Goal: Information Seeking & Learning: Learn about a topic

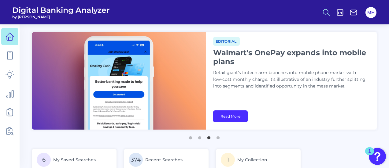
click at [327, 12] on icon at bounding box center [326, 12] width 9 height 9
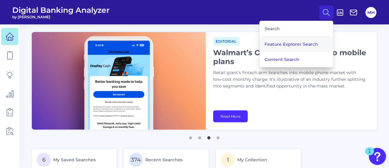
click at [283, 41] on button "Feature Explorer Search" at bounding box center [295, 44] width 73 height 15
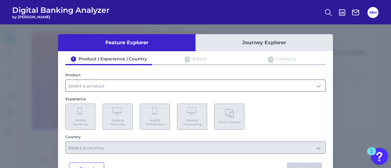
click at [89, 85] on input "text" at bounding box center [196, 86] width 260 height 12
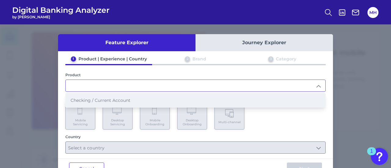
click at [90, 101] on span "Checking / Current Account" at bounding box center [101, 101] width 60 height 6
type input "Checking / Current Account"
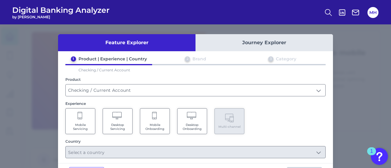
click at [84, 123] on span "Mobile Servicing" at bounding box center [80, 127] width 23 height 8
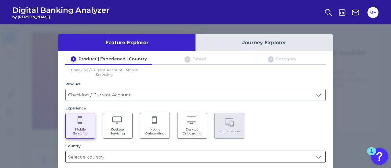
click at [88, 160] on input "text" at bounding box center [196, 157] width 260 height 12
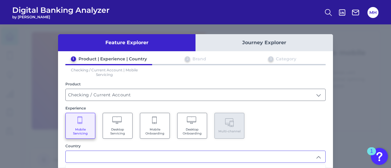
scroll to position [36, 0]
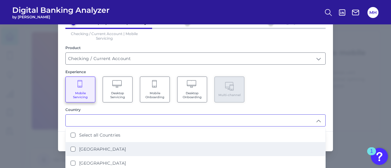
click at [72, 147] on States "[GEOGRAPHIC_DATA]" at bounding box center [73, 149] width 5 height 5
type input "[GEOGRAPHIC_DATA]"
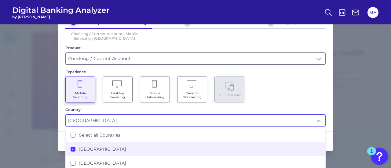
scroll to position [0, 0]
click at [339, 86] on div "Feature Explorer Journey Explorer 1 Product | Experience | Country 2 Brand 3 Ca…" at bounding box center [195, 96] width 391 height 144
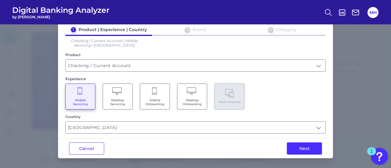
scroll to position [28, 0]
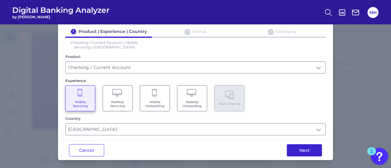
click at [292, 151] on button "Next" at bounding box center [304, 151] width 35 height 12
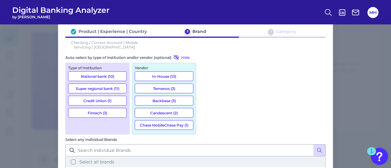
click at [205, 157] on button "Select all brands" at bounding box center [195, 162] width 259 height 10
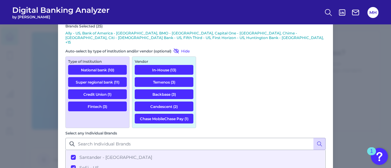
scroll to position [72, 0]
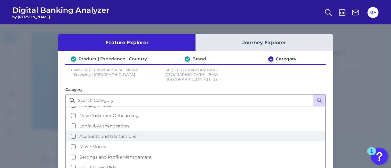
scroll to position [25, 0]
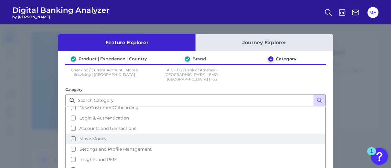
drag, startPoint x: 72, startPoint y: 132, endPoint x: 75, endPoint y: 133, distance: 3.6
click at [72, 134] on button "Move Money" at bounding box center [195, 139] width 259 height 10
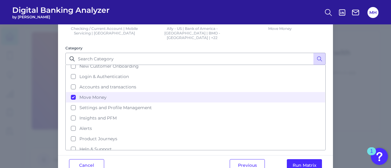
scroll to position [53, 0]
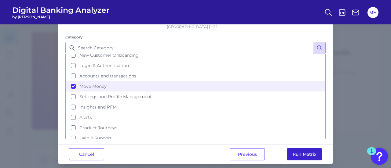
click at [307, 149] on button "Run Matrix" at bounding box center [304, 155] width 35 height 12
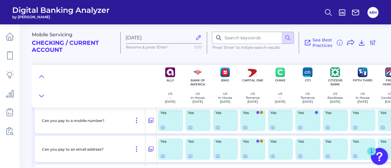
scroll to position [762, 0]
click at [230, 38] on input at bounding box center [253, 38] width 82 height 12
type input "payment"
click at [288, 37] on icon at bounding box center [288, 38] width 6 height 6
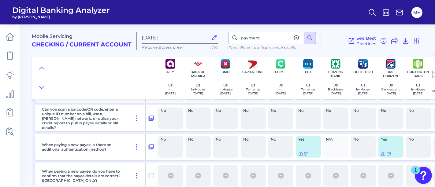
scroll to position [251, 0]
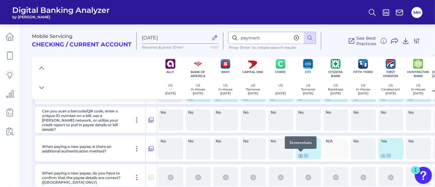
click at [300, 155] on icon at bounding box center [300, 155] width 5 height 5
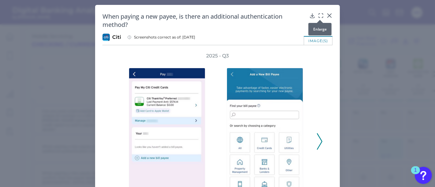
click at [321, 13] on icon at bounding box center [321, 16] width 6 height 6
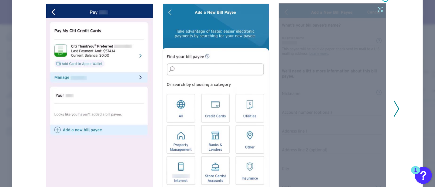
scroll to position [56, 0]
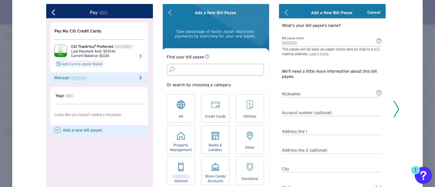
click at [388, 107] on icon at bounding box center [396, 109] width 6 height 17
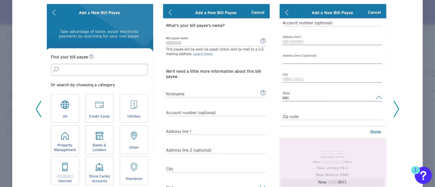
click at [388, 107] on icon at bounding box center [396, 109] width 6 height 17
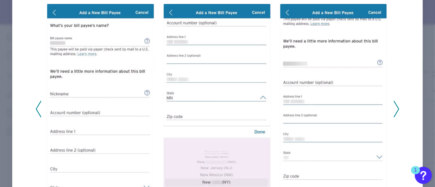
click at [388, 107] on icon at bounding box center [396, 109] width 6 height 17
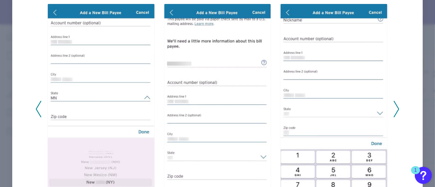
click at [388, 107] on icon at bounding box center [396, 109] width 6 height 17
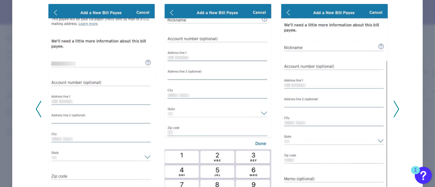
click at [388, 107] on icon at bounding box center [396, 109] width 6 height 17
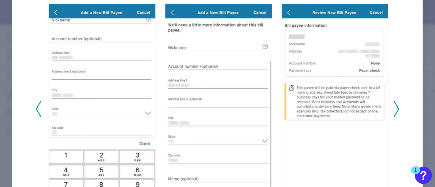
scroll to position [0, 0]
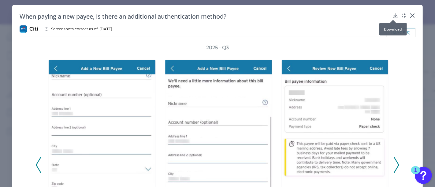
click at [388, 15] on icon at bounding box center [395, 16] width 6 height 6
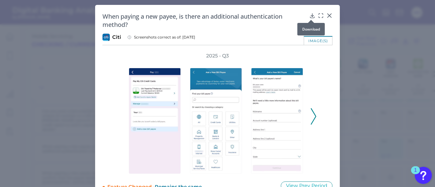
click at [311, 14] on icon at bounding box center [312, 15] width 4 height 4
click at [328, 15] on icon at bounding box center [329, 16] width 4 height 4
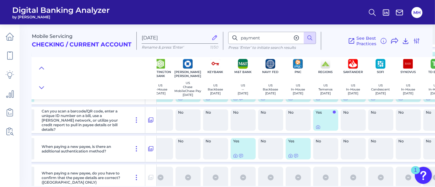
scroll to position [251, 256]
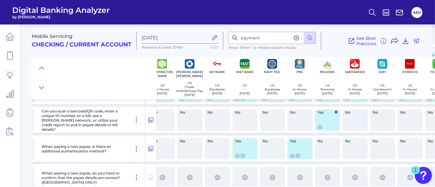
drag, startPoint x: 259, startPoint y: 183, endPoint x: 246, endPoint y: 183, distance: 12.5
click at [246, 168] on div "When paying a new payee, do you have to confirm that the payee details are corr…" at bounding box center [184, 177] width 810 height 26
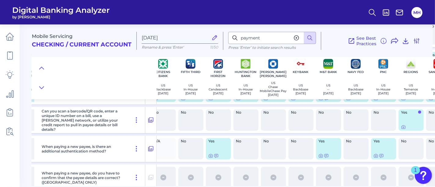
scroll to position [251, 173]
click at [137, 147] on icon at bounding box center [136, 148] width 7 height 7
click at [121, 162] on span "Pin Feature" at bounding box center [119, 162] width 26 height 6
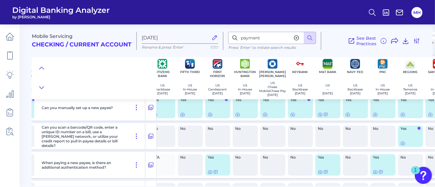
scroll to position [267, 173]
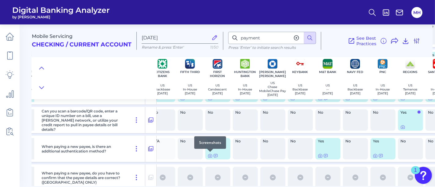
click at [208, 154] on div at bounding box center [210, 152] width 6 height 6
click at [209, 155] on icon at bounding box center [210, 155] width 5 height 5
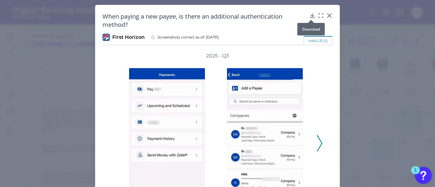
click at [311, 16] on icon at bounding box center [312, 15] width 4 height 4
drag, startPoint x: 328, startPoint y: 15, endPoint x: 315, endPoint y: 28, distance: 18.2
click at [328, 14] on icon at bounding box center [329, 16] width 6 height 6
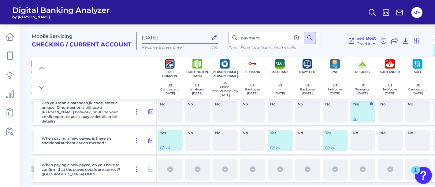
scroll to position [278, 221]
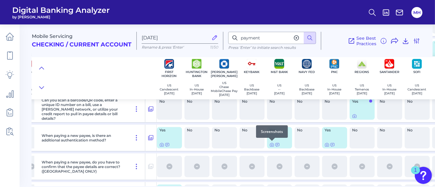
click at [270, 144] on div at bounding box center [272, 141] width 6 height 6
click at [270, 144] on icon at bounding box center [271, 144] width 5 height 5
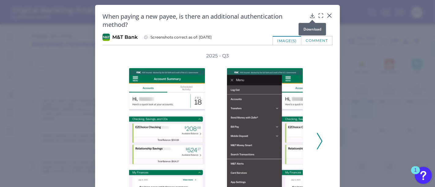
click at [310, 16] on icon at bounding box center [312, 16] width 6 height 6
click at [328, 16] on icon at bounding box center [329, 16] width 4 height 4
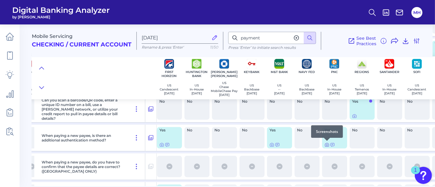
click at [325, 145] on icon at bounding box center [326, 144] width 5 height 5
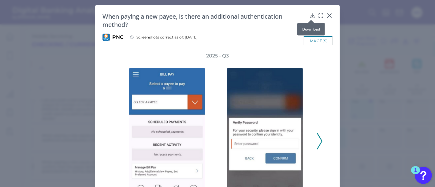
click at [312, 16] on icon at bounding box center [312, 15] width 4 height 4
click at [328, 15] on icon at bounding box center [329, 16] width 4 height 4
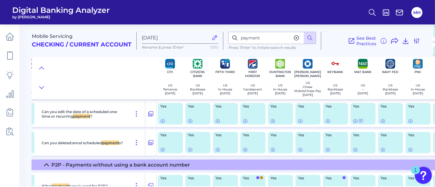
scroll to position [677, 138]
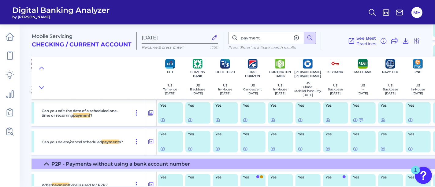
click at [45, 165] on icon at bounding box center [46, 164] width 5 height 5
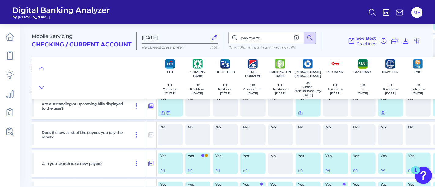
scroll to position [167, 138]
click at [388, 40] on icon at bounding box center [405, 40] width 7 height 7
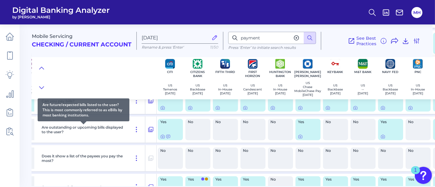
scroll to position [143, 138]
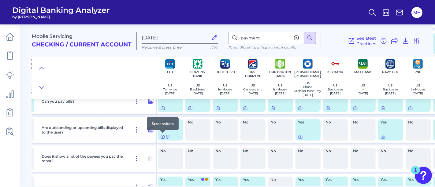
click at [162, 137] on icon at bounding box center [162, 136] width 5 height 5
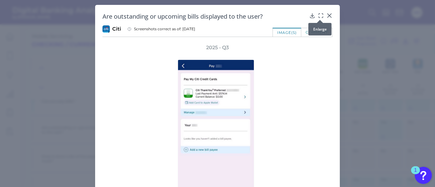
click at [320, 13] on icon at bounding box center [321, 16] width 6 height 6
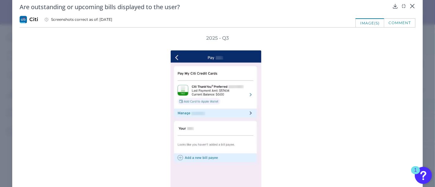
scroll to position [0, 0]
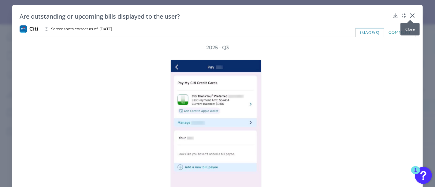
click at [388, 16] on icon at bounding box center [412, 16] width 4 height 4
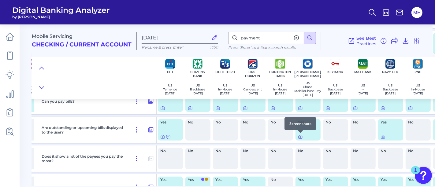
click at [300, 137] on icon at bounding box center [300, 137] width 1 height 1
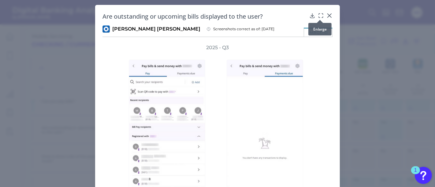
click at [318, 15] on icon at bounding box center [321, 16] width 6 height 6
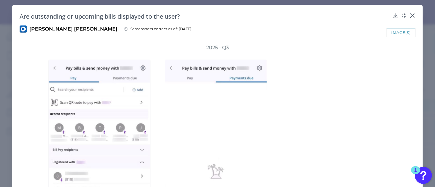
click at [388, 11] on div "Are outstanding or upcoming bills displayed to the user? [PERSON_NAME] [PERSON_…" at bounding box center [217, 149] width 410 height 288
click at [388, 15] on icon at bounding box center [412, 16] width 6 height 6
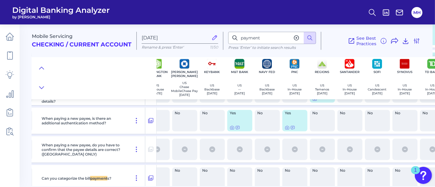
scroll to position [296, 261]
click at [254, 41] on input "payment" at bounding box center [272, 38] width 88 height 12
type input "p"
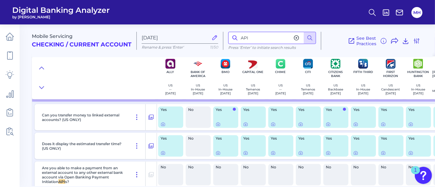
scroll to position [803, 0]
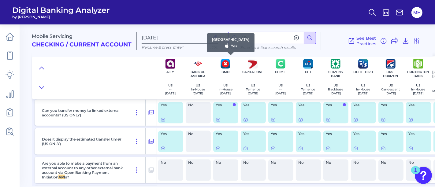
type input "A"
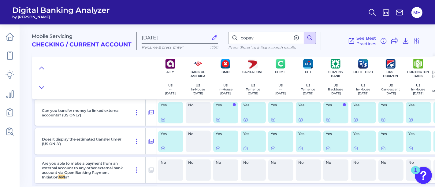
click at [306, 35] on button at bounding box center [309, 38] width 12 height 12
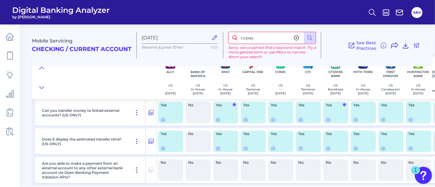
click at [269, 36] on input "copay" at bounding box center [272, 38] width 88 height 12
type input "c"
click at [337, 35] on div "See Best Practices Filters Clear all filters Experience Reset Mobile Servicing …" at bounding box center [370, 45] width 99 height 27
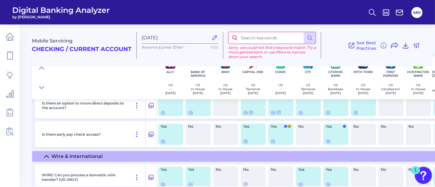
scroll to position [912, 0]
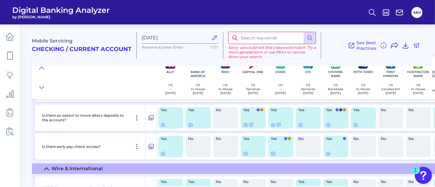
click at [253, 39] on input at bounding box center [272, 38] width 88 height 12
click at [308, 36] on circle at bounding box center [309, 38] width 4 height 4
click at [248, 37] on input "realtime" at bounding box center [272, 38] width 88 height 12
type input "r"
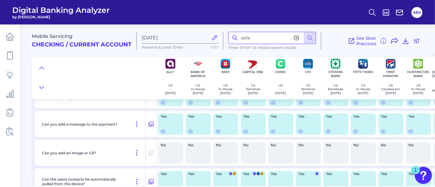
scroll to position [901, 0]
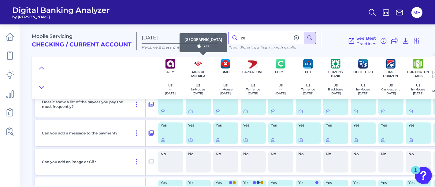
type input "z"
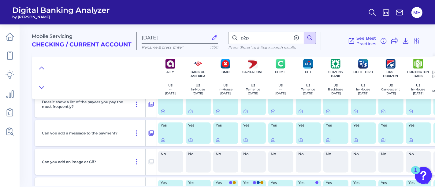
click at [307, 34] on button at bounding box center [309, 38] width 12 height 12
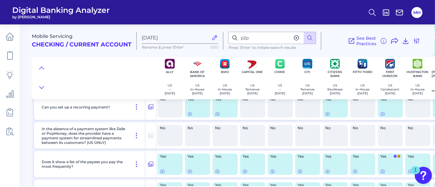
scroll to position [841, 1]
click at [255, 35] on input "p2p" at bounding box center [272, 38] width 88 height 12
type input "p"
type input "zelle"
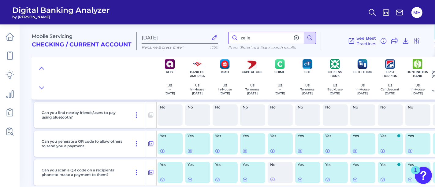
scroll to position [1006, 1]
